Goal: Task Accomplishment & Management: Use online tool/utility

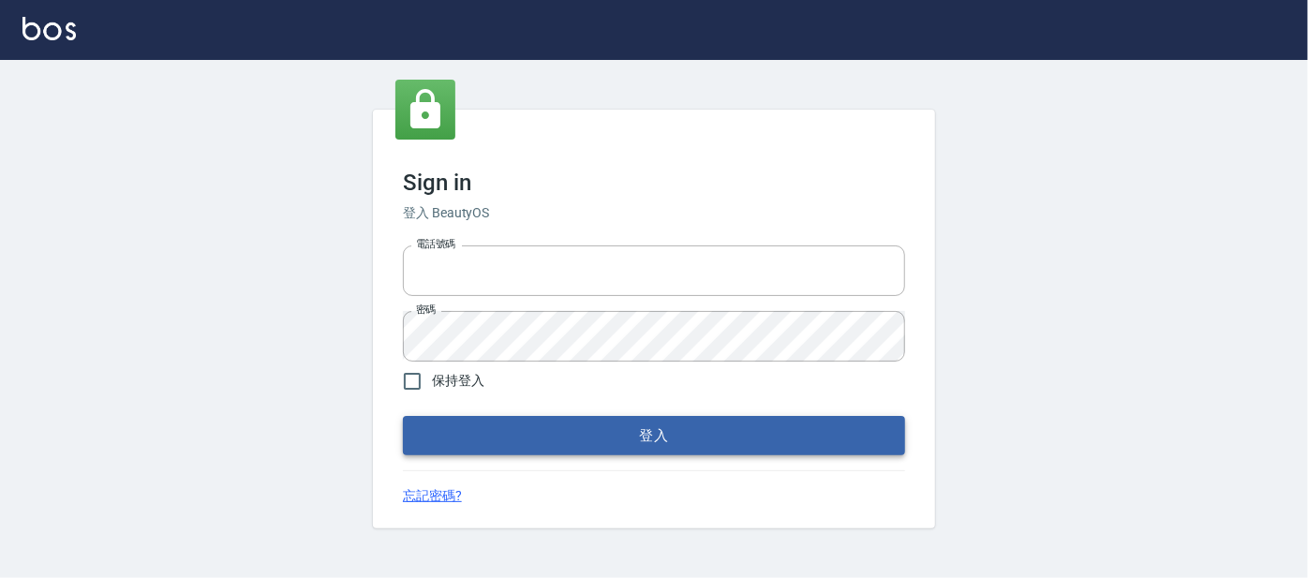
type input "0227605235"
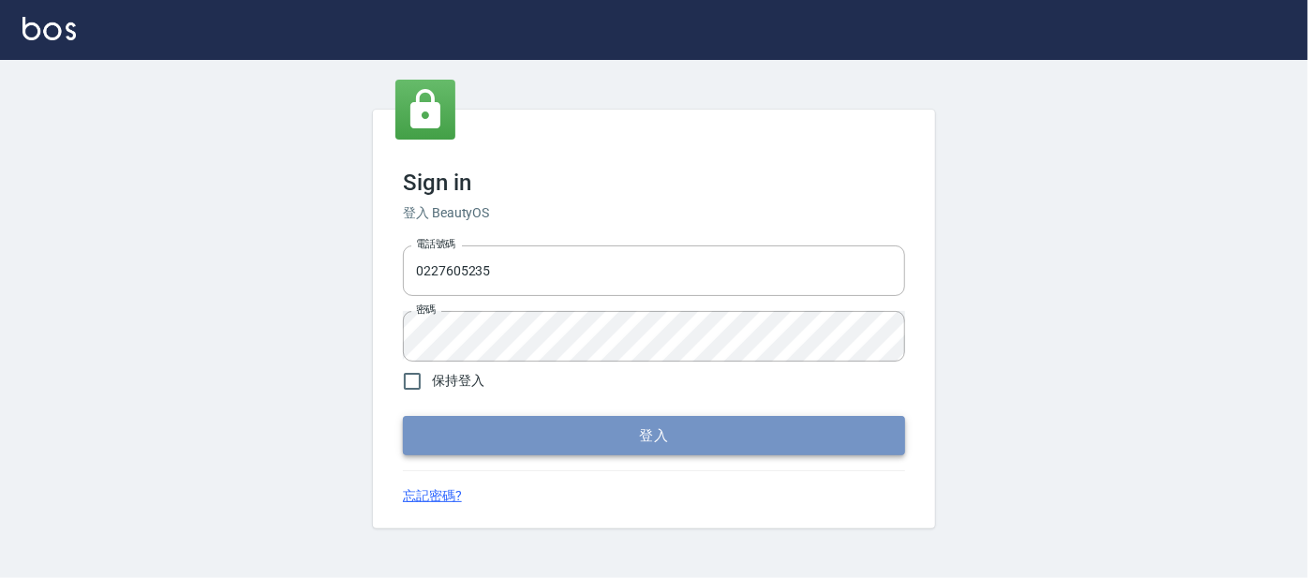
click at [544, 450] on button "登入" at bounding box center [654, 435] width 502 height 39
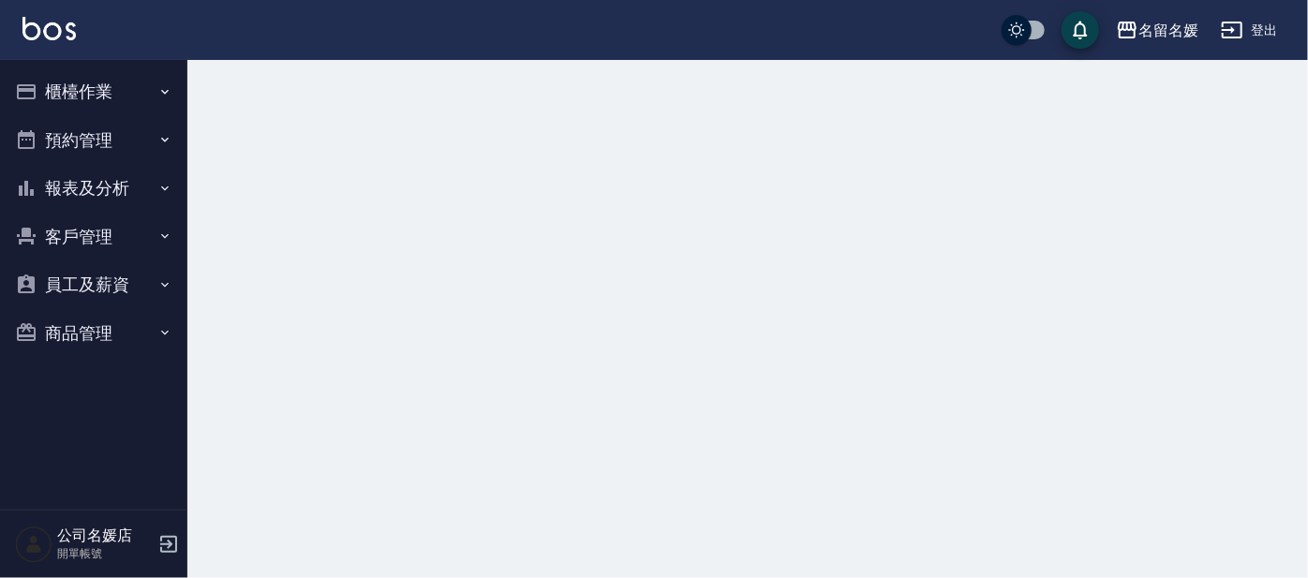
click at [52, 81] on button "櫃檯作業" at bounding box center [93, 91] width 172 height 49
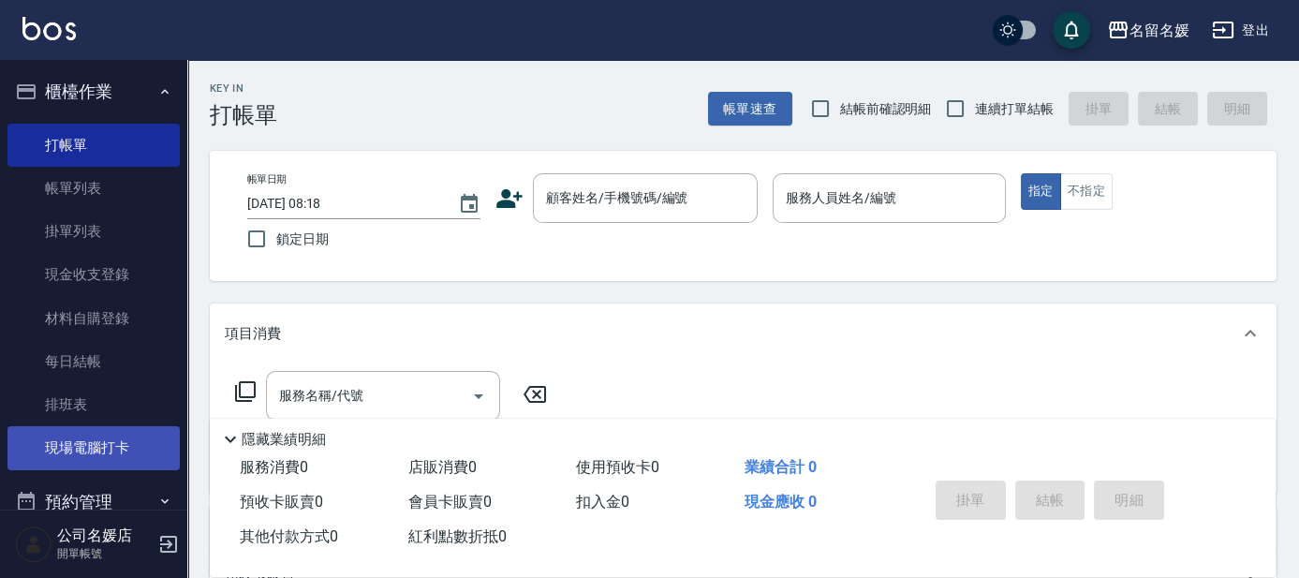
click at [39, 457] on link "現場電腦打卡" at bounding box center [93, 447] width 172 height 43
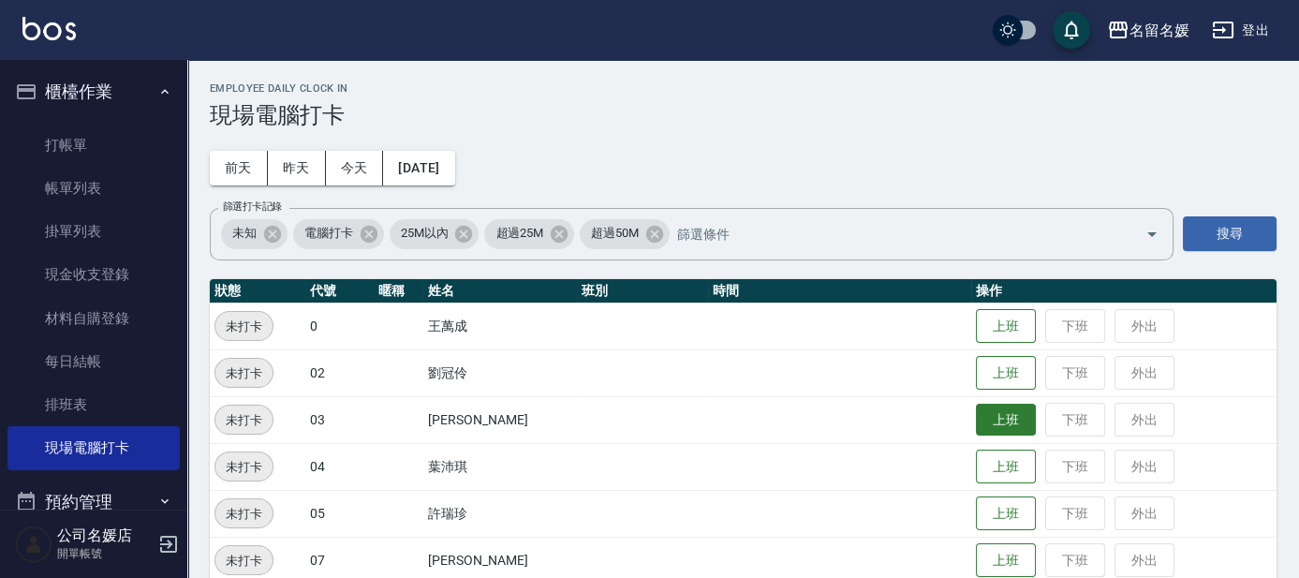
click at [996, 418] on button "上班" at bounding box center [1006, 420] width 60 height 33
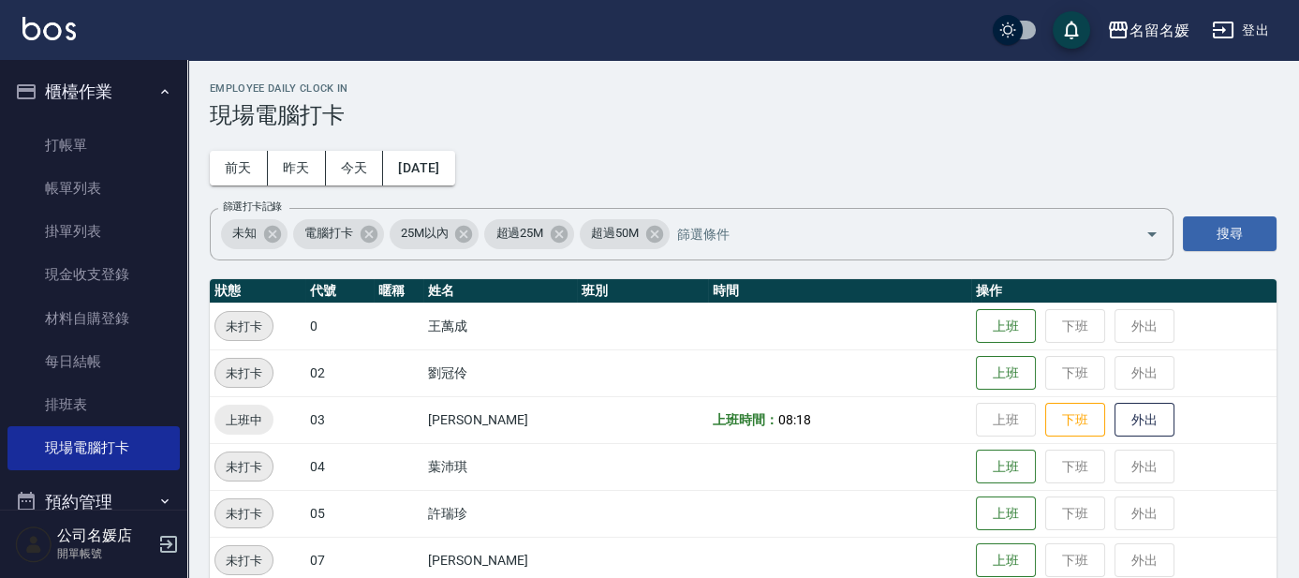
drag, startPoint x: 1285, startPoint y: 94, endPoint x: 1289, endPoint y: 103, distance: 10.1
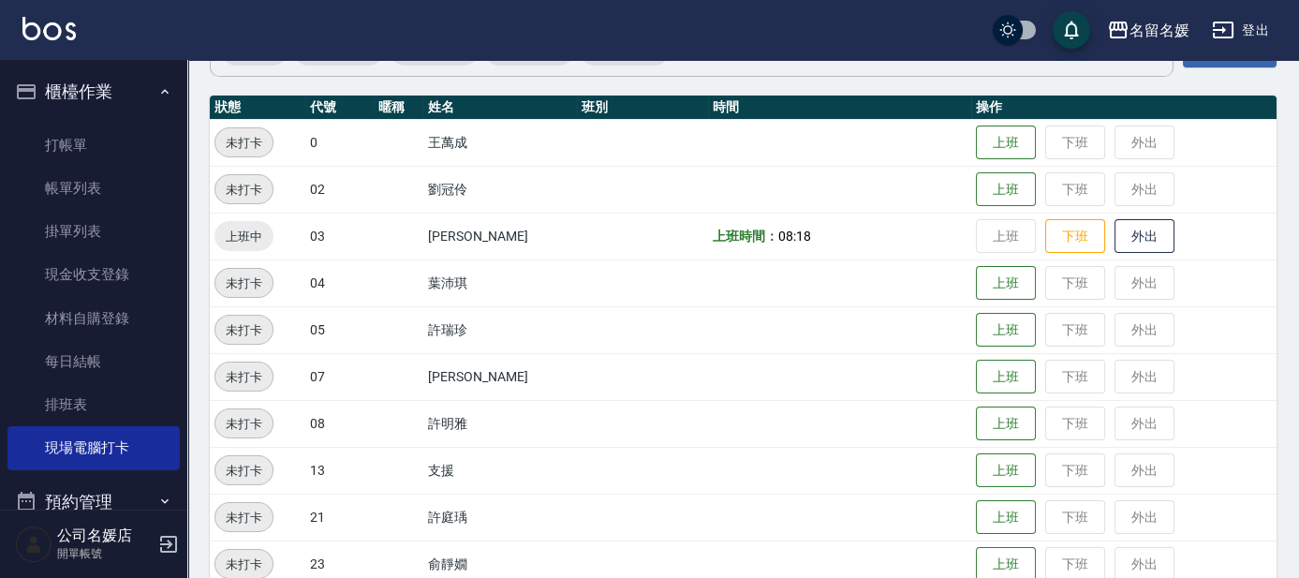
scroll to position [255, 0]
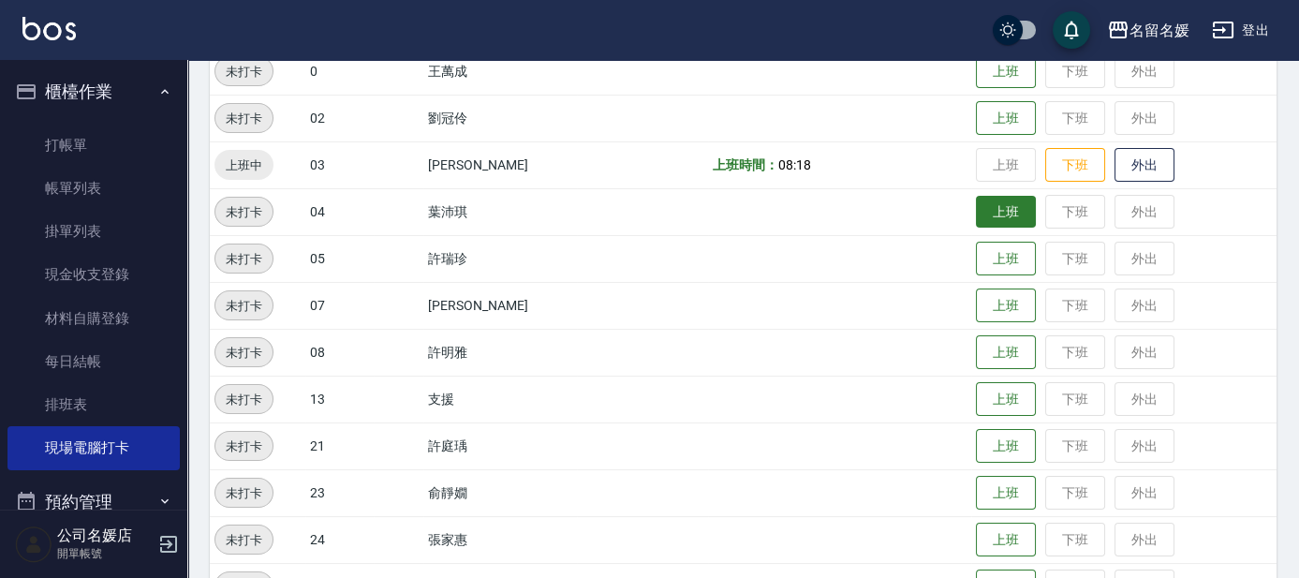
click at [995, 212] on button "上班" at bounding box center [1006, 212] width 60 height 33
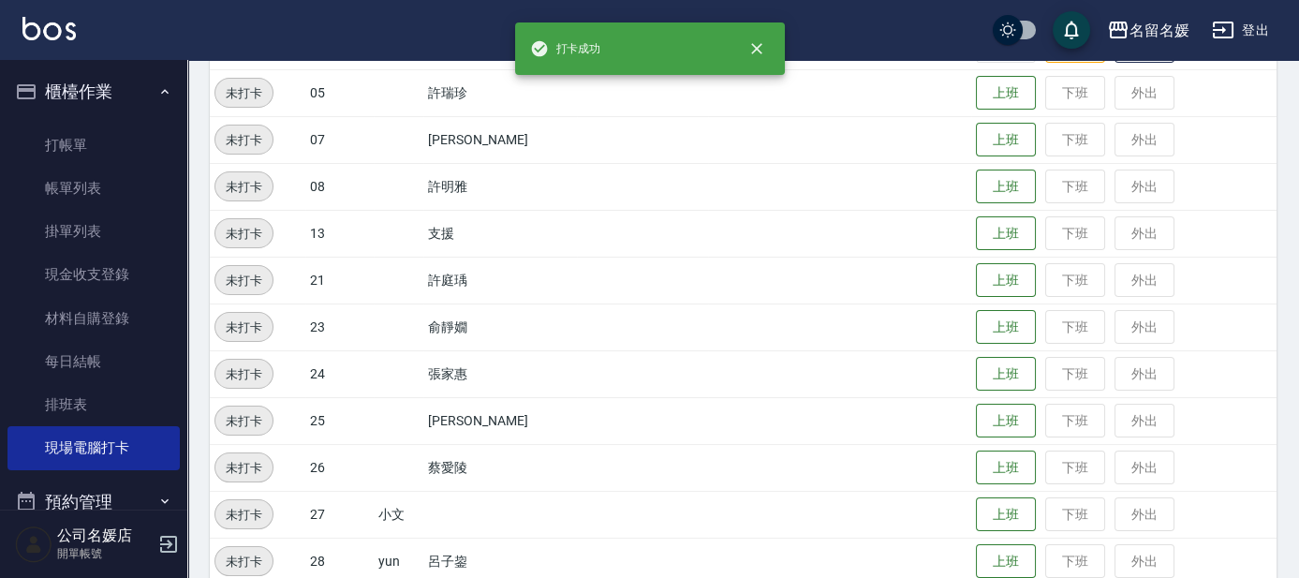
scroll to position [425, 0]
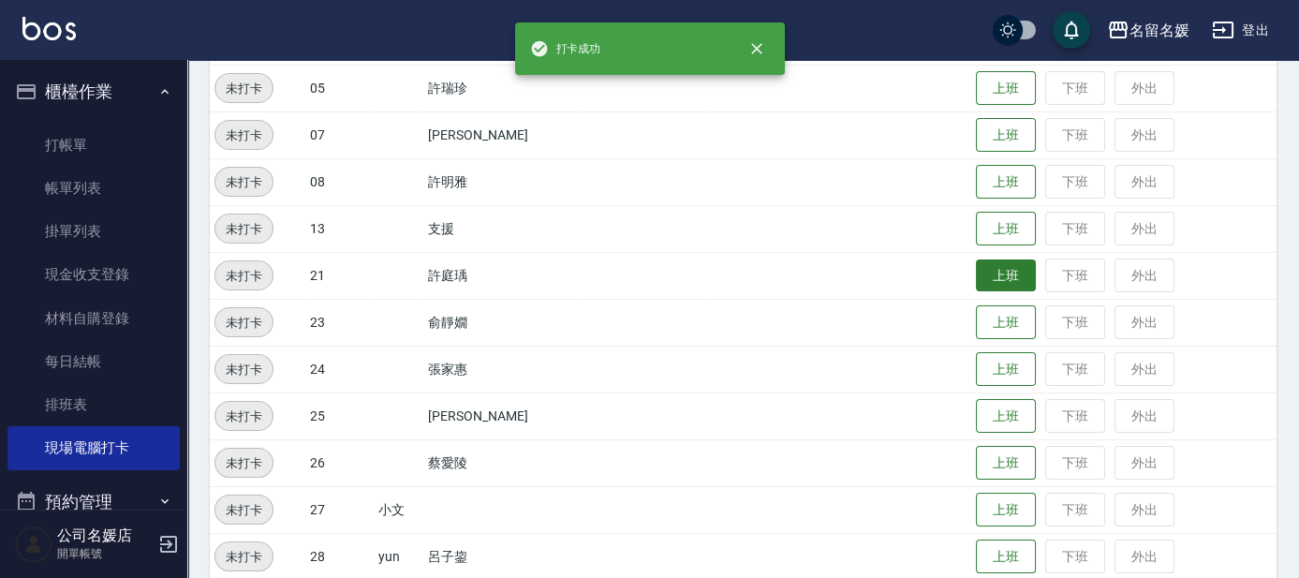
click at [1006, 278] on button "上班" at bounding box center [1006, 276] width 60 height 33
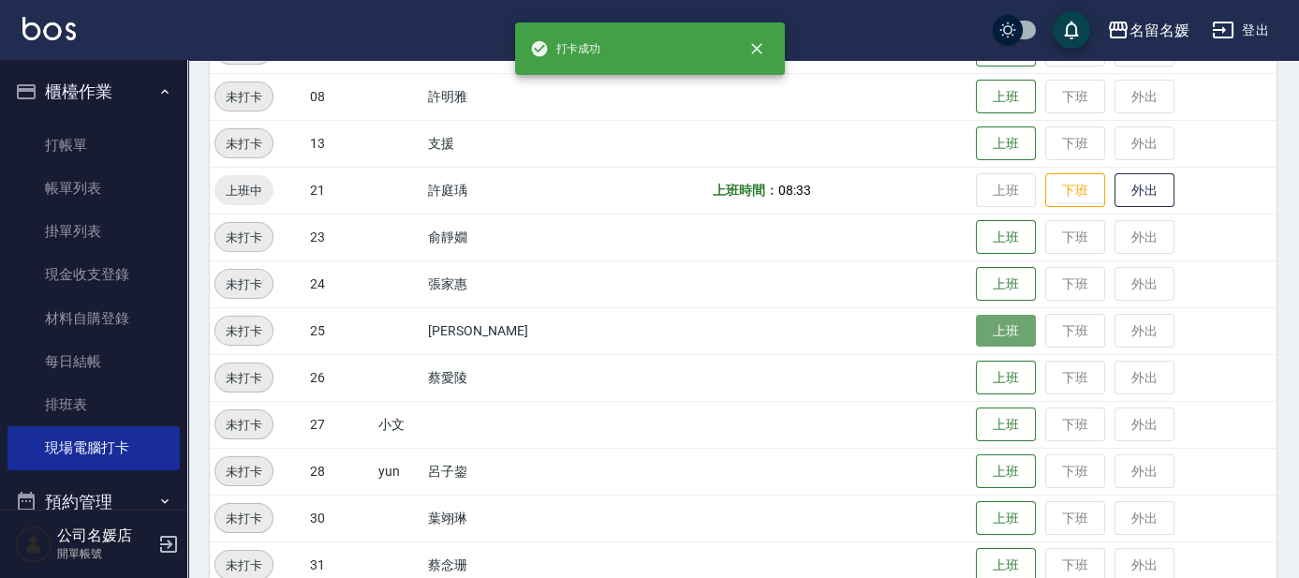
click at [976, 328] on button "上班" at bounding box center [1006, 331] width 60 height 33
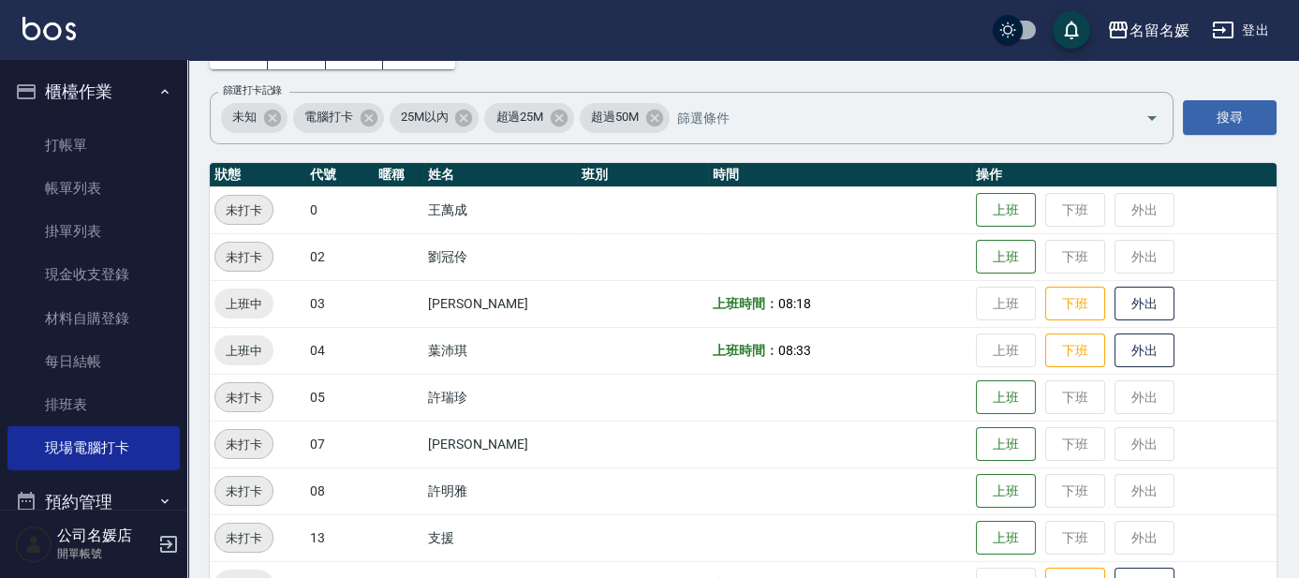
scroll to position [340, 0]
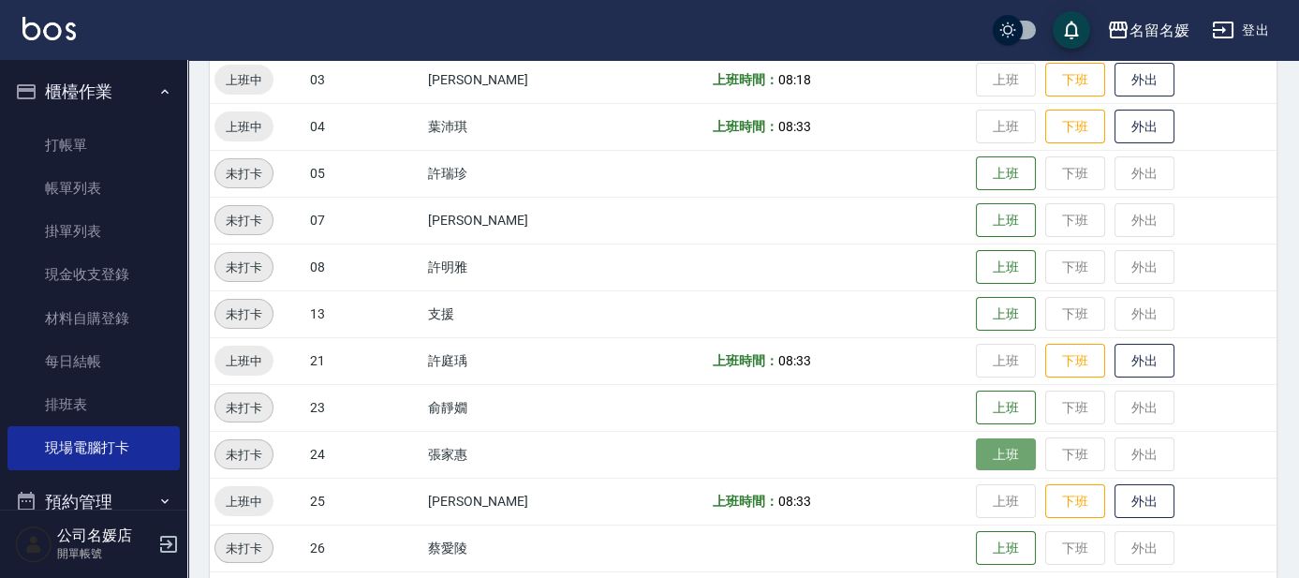
click at [985, 448] on button "上班" at bounding box center [1006, 454] width 60 height 33
